Goal: Task Accomplishment & Management: Manage account settings

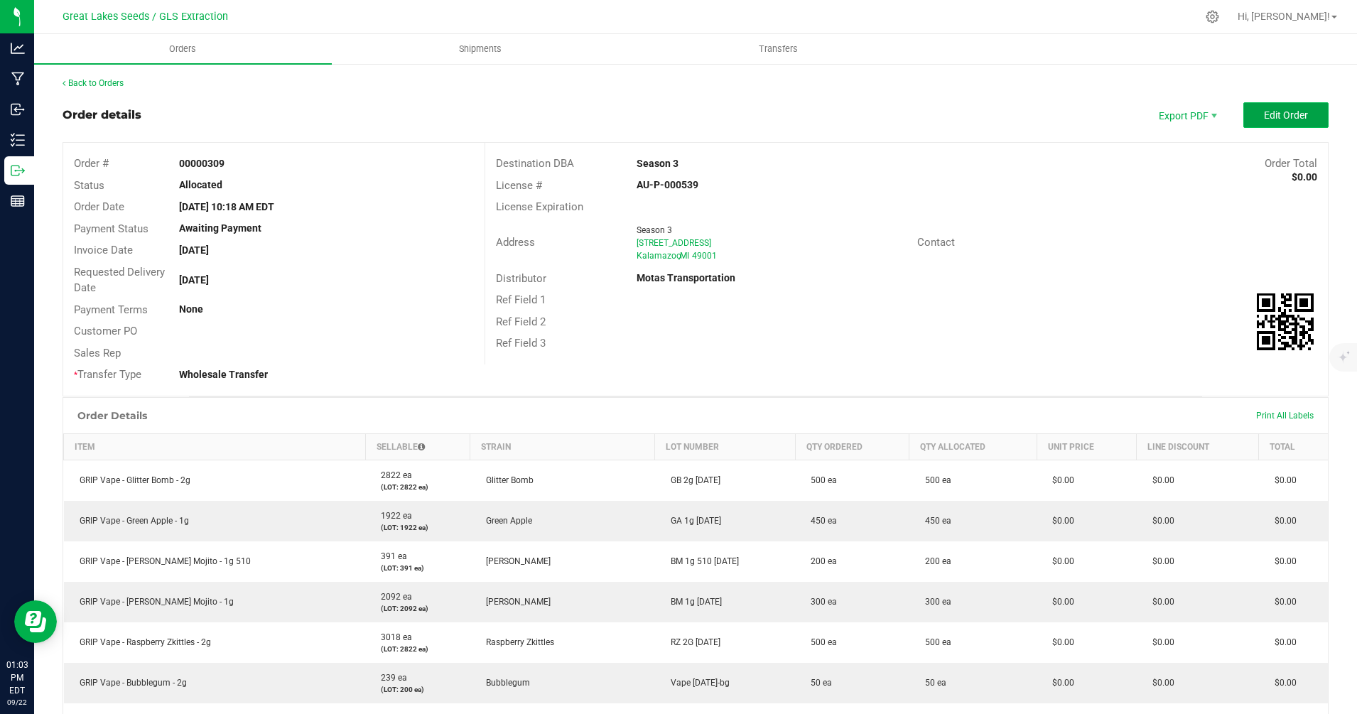
click at [1280, 108] on button "Edit Order" at bounding box center [1285, 115] width 85 height 26
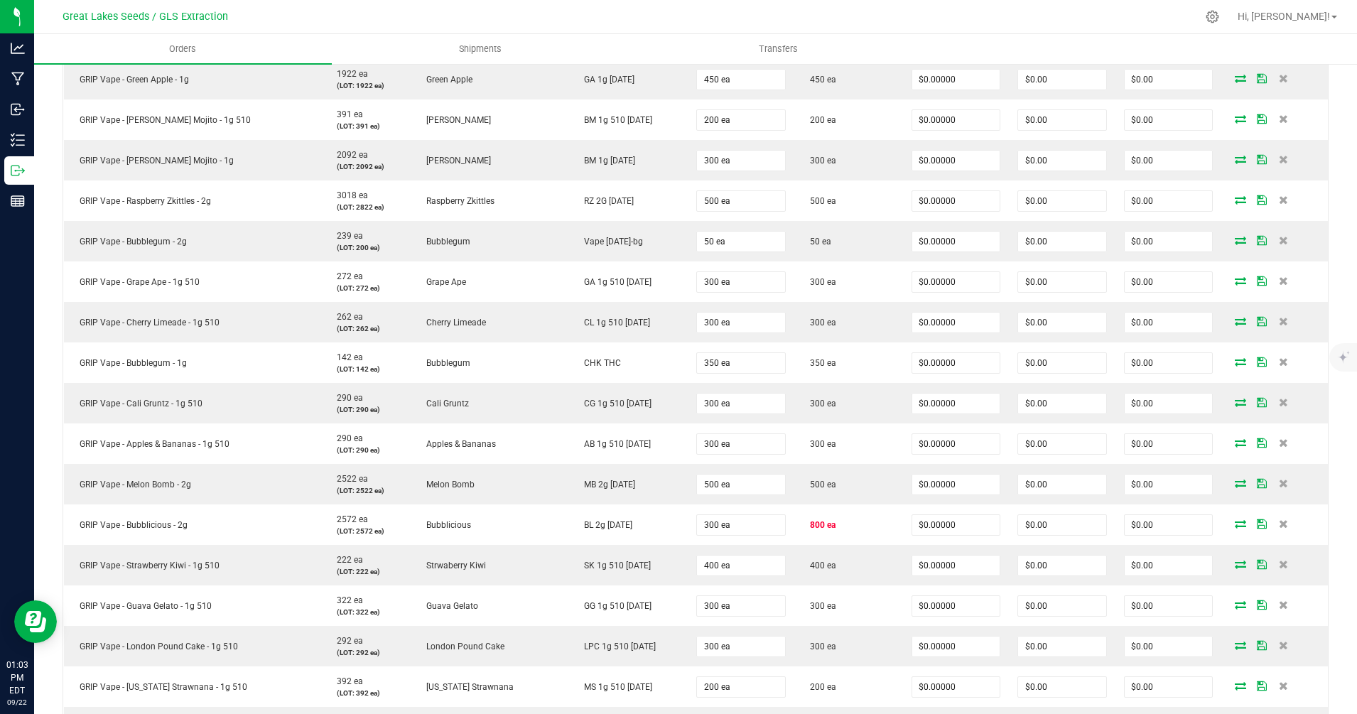
scroll to position [483, 0]
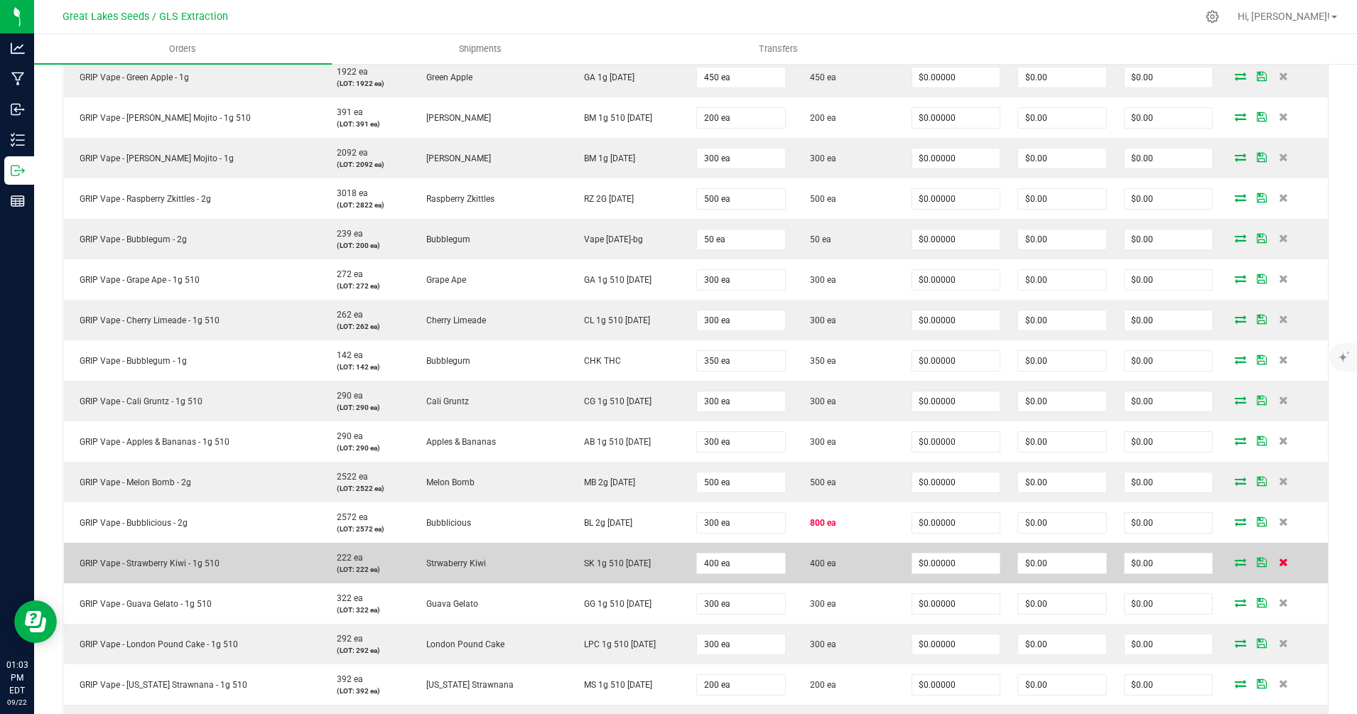
click at [1279, 561] on icon at bounding box center [1283, 562] width 9 height 9
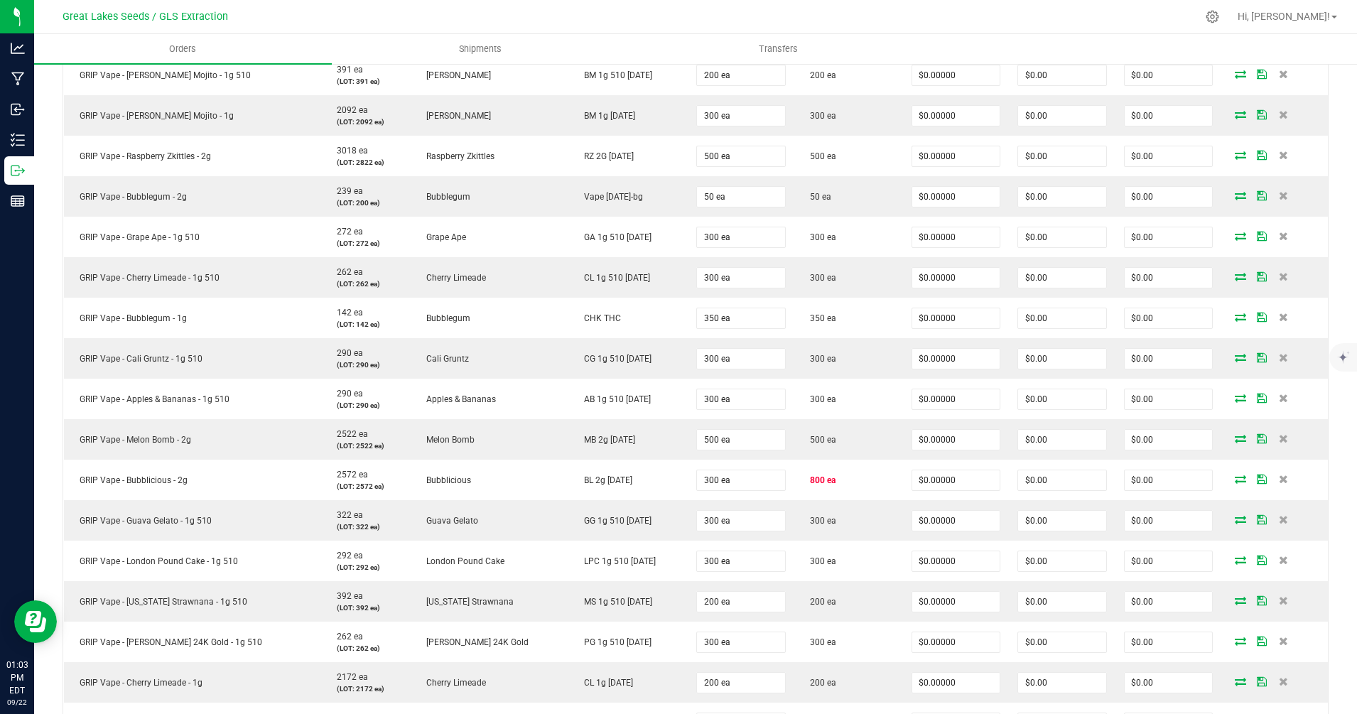
scroll to position [531, 0]
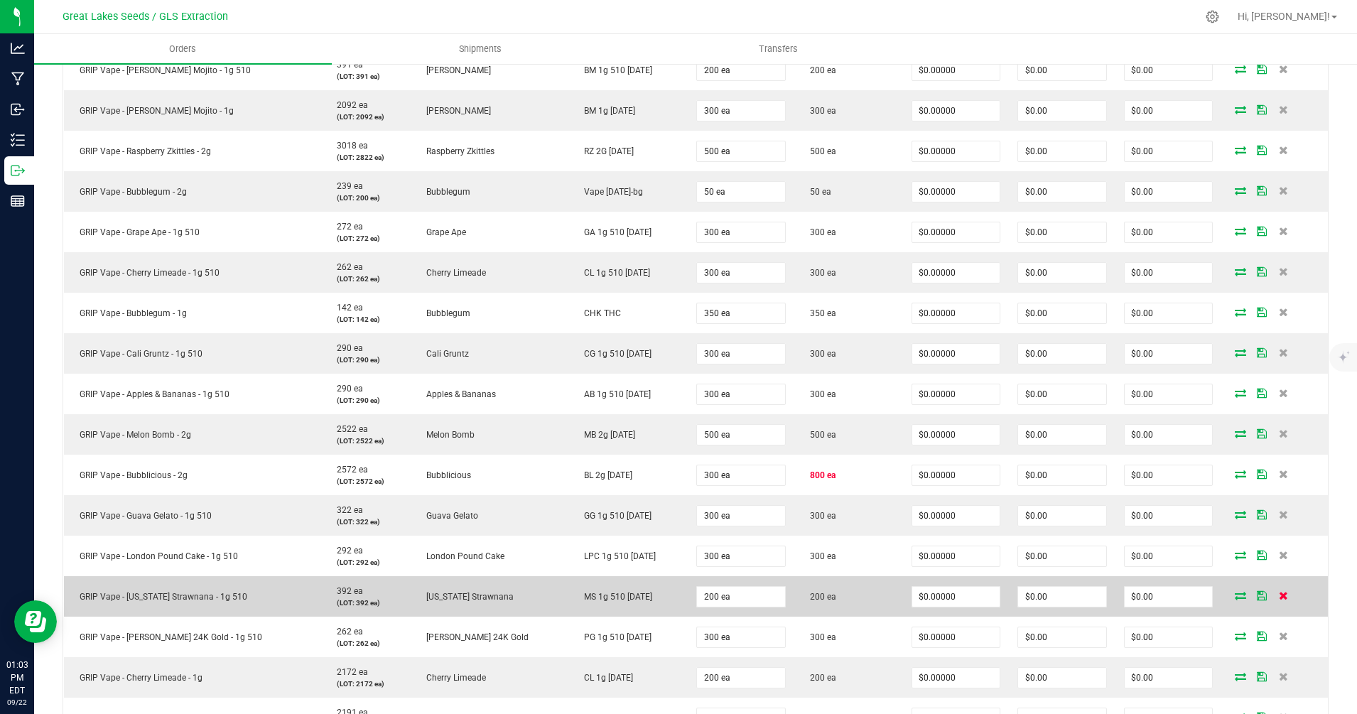
click at [1279, 595] on icon at bounding box center [1283, 595] width 9 height 9
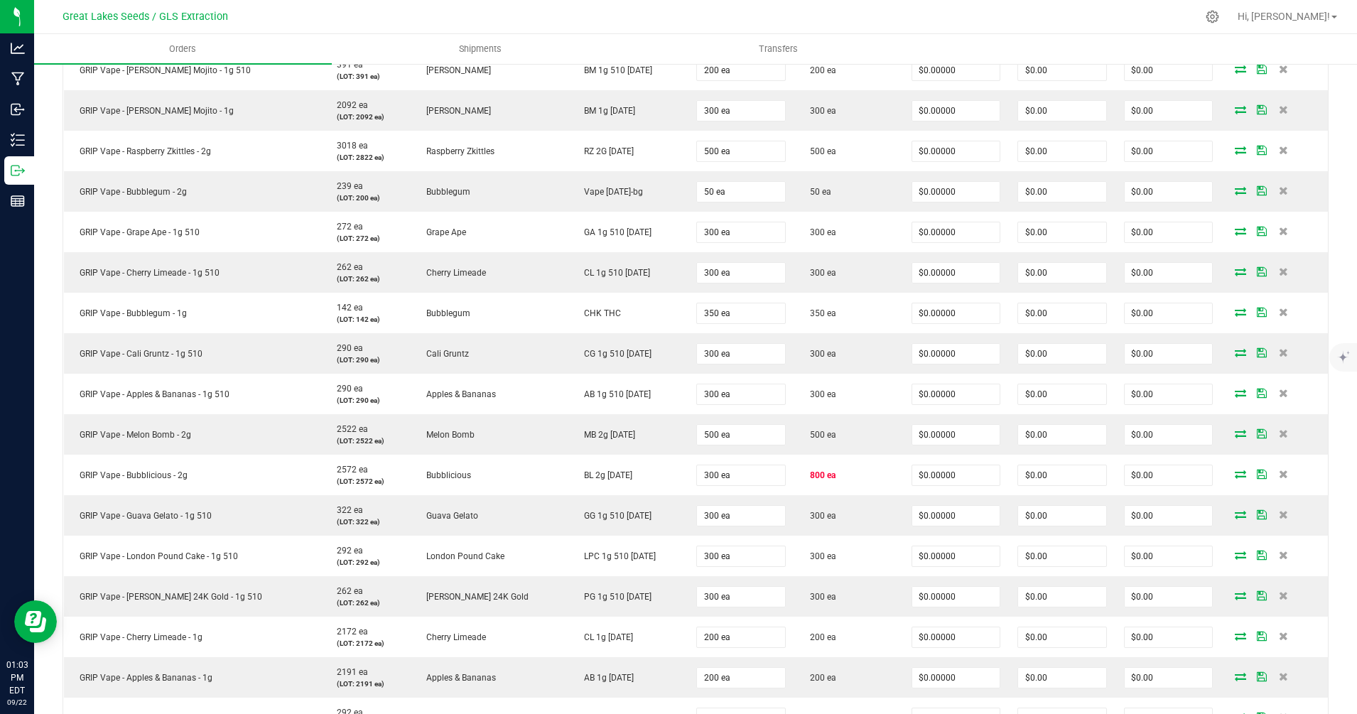
scroll to position [45, 0]
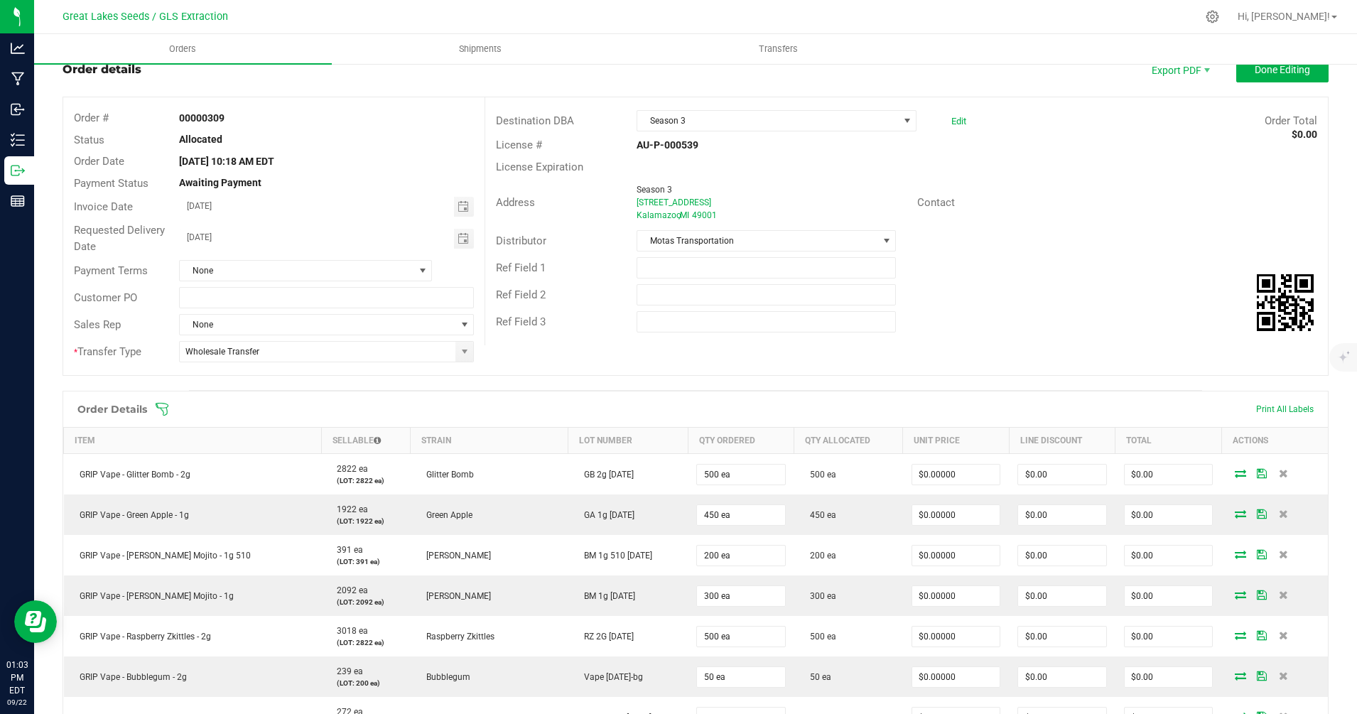
click at [165, 404] on icon at bounding box center [162, 409] width 13 height 13
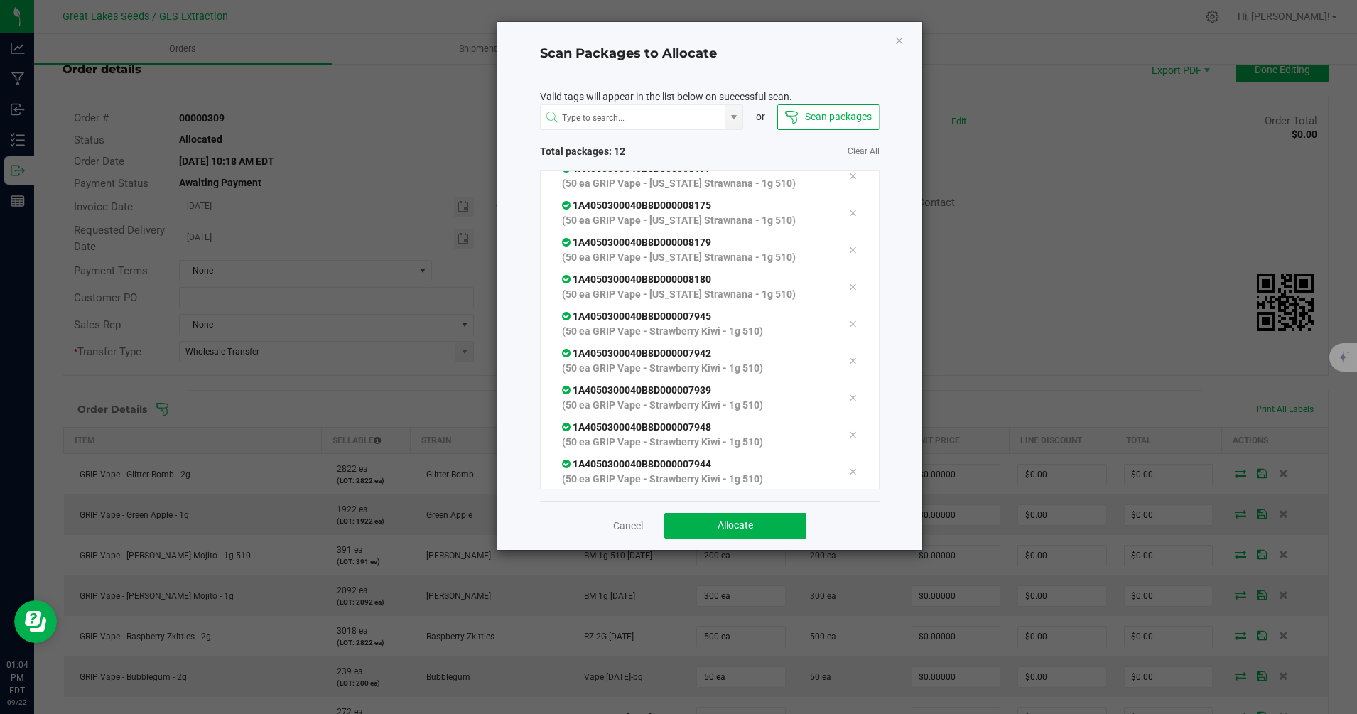
scroll to position [124, 0]
click at [689, 529] on button "Allocate" at bounding box center [735, 526] width 142 height 26
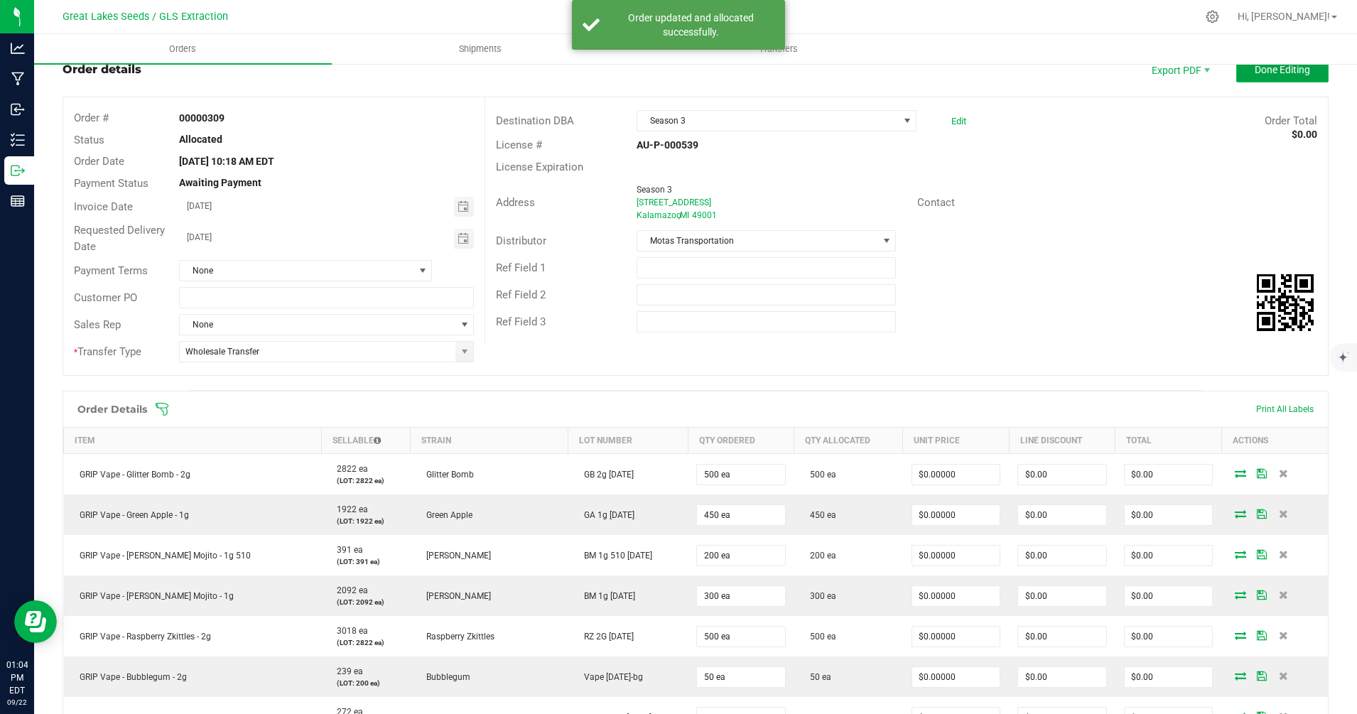
click at [1260, 72] on span "Done Editing" at bounding box center [1282, 69] width 55 height 11
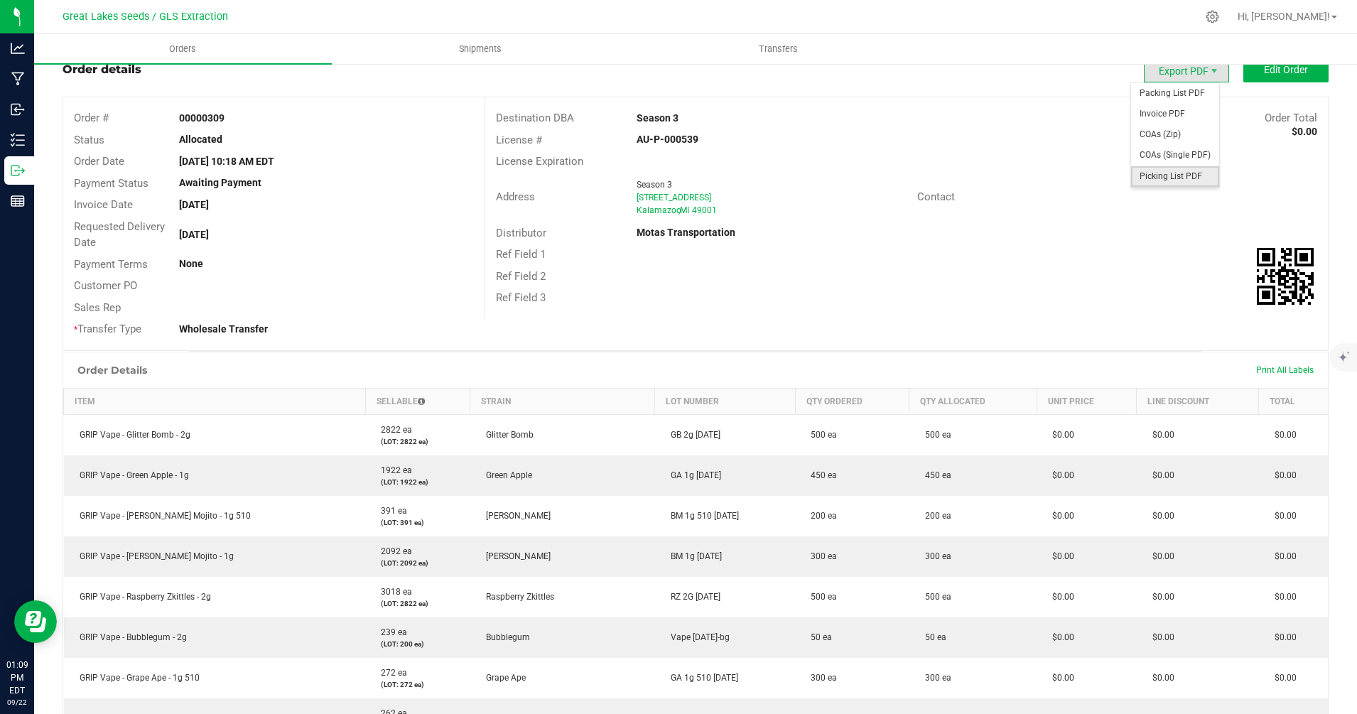
click at [1177, 172] on span "Picking List PDF" at bounding box center [1175, 176] width 88 height 21
